Goal: Navigation & Orientation: Find specific page/section

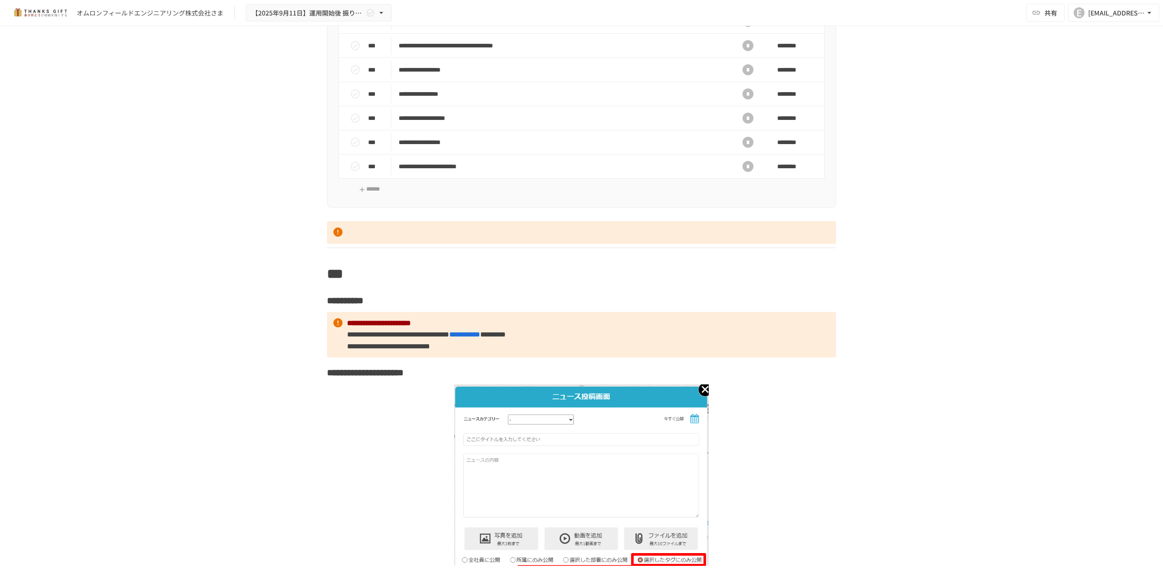
scroll to position [6213, 0]
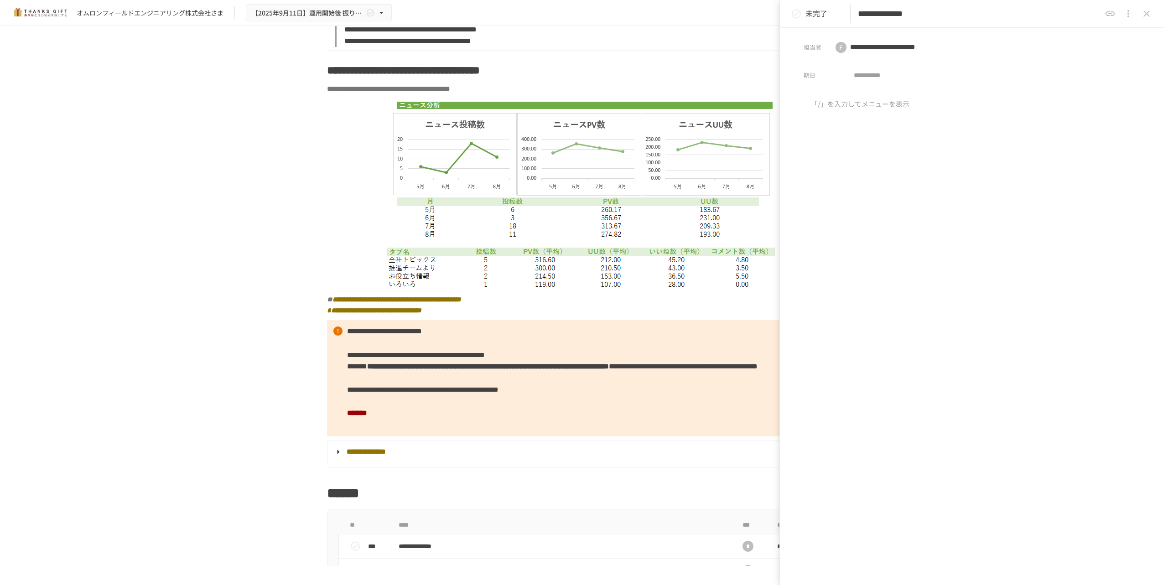
scroll to position [5871, 0]
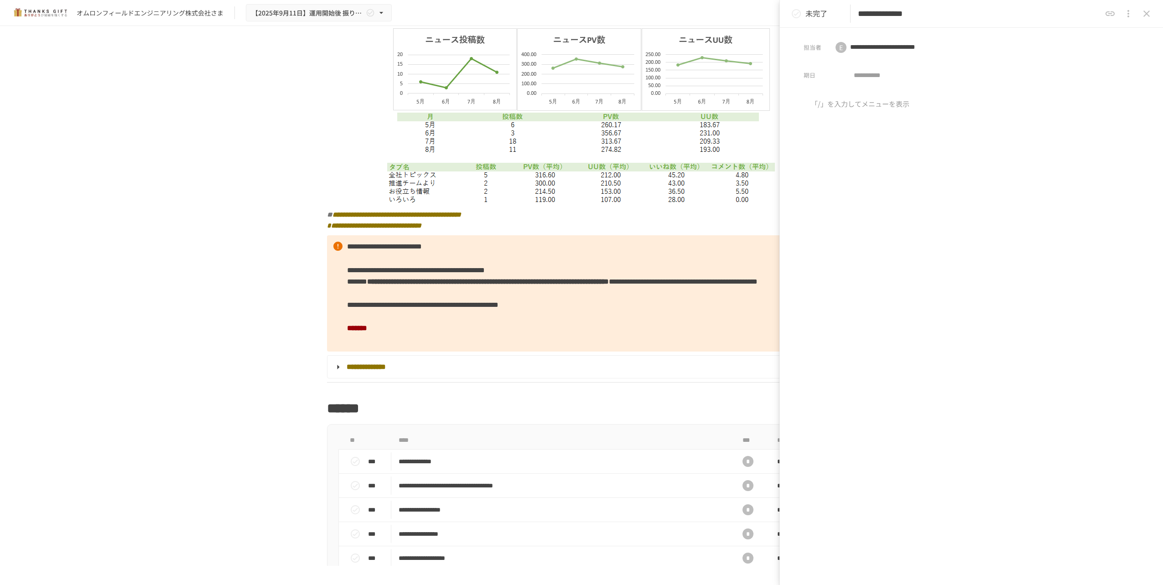
click at [1148, 17] on icon "close drawer" at bounding box center [1146, 13] width 11 height 11
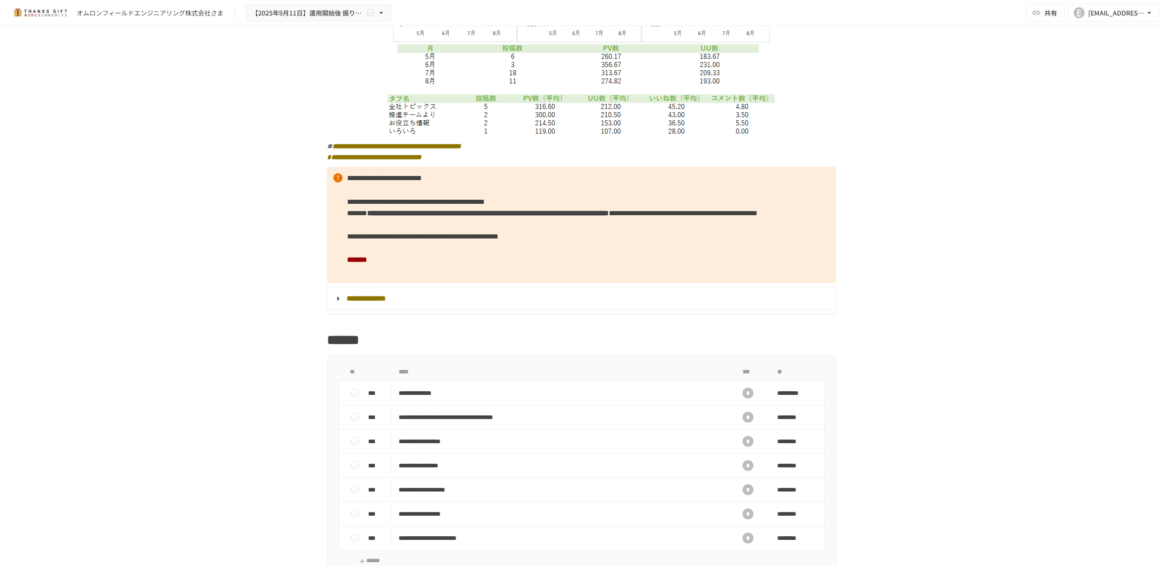
scroll to position [6213, 0]
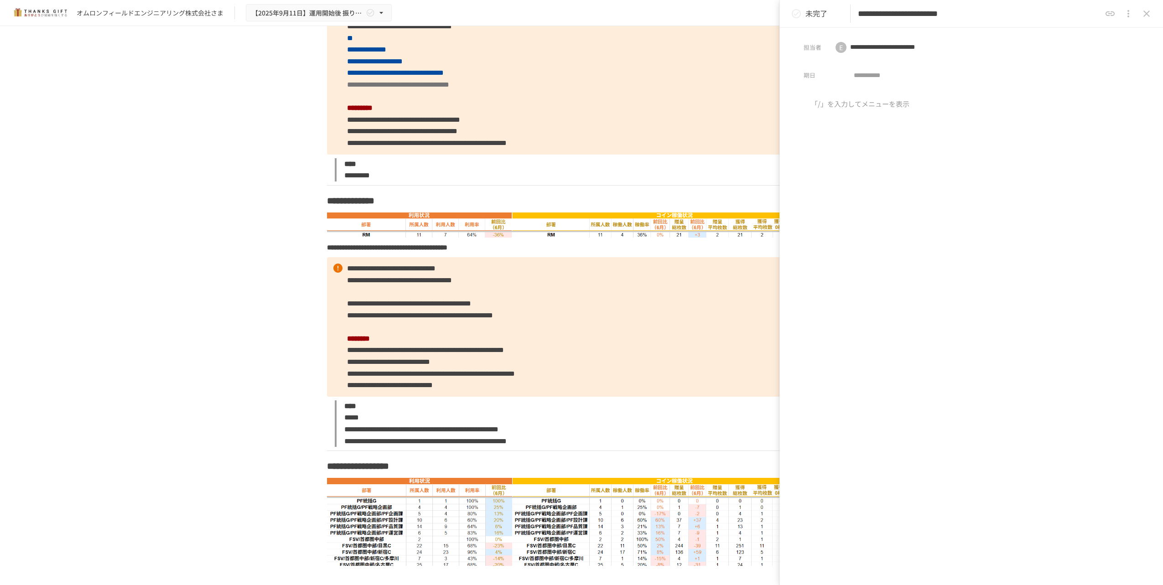
scroll to position [4104, 0]
